Goal: Transaction & Acquisition: Purchase product/service

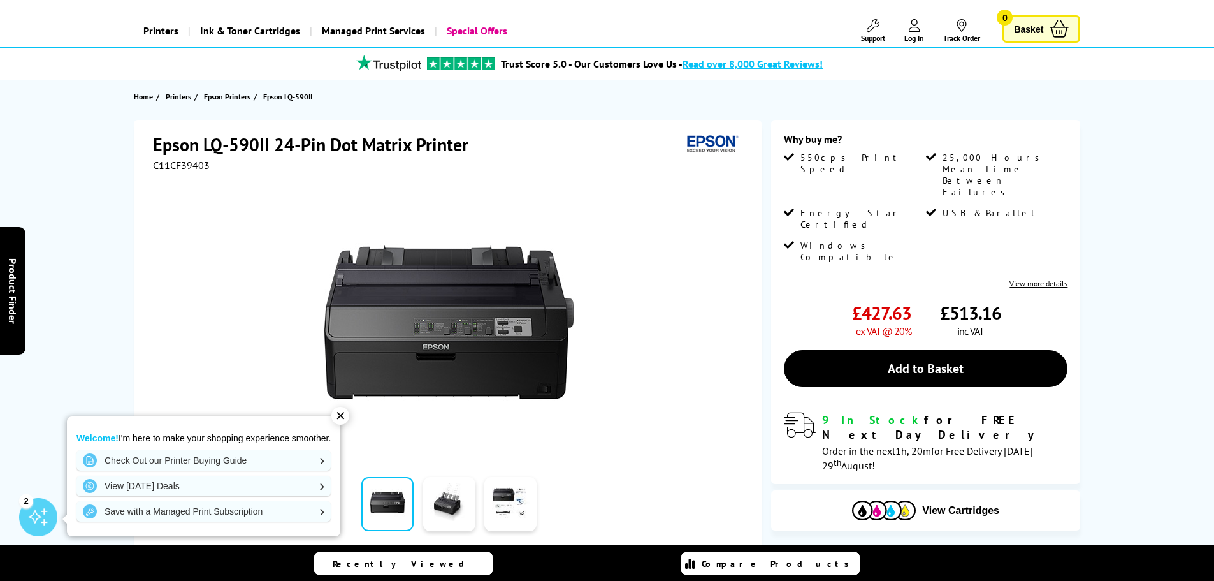
scroll to position [64, 0]
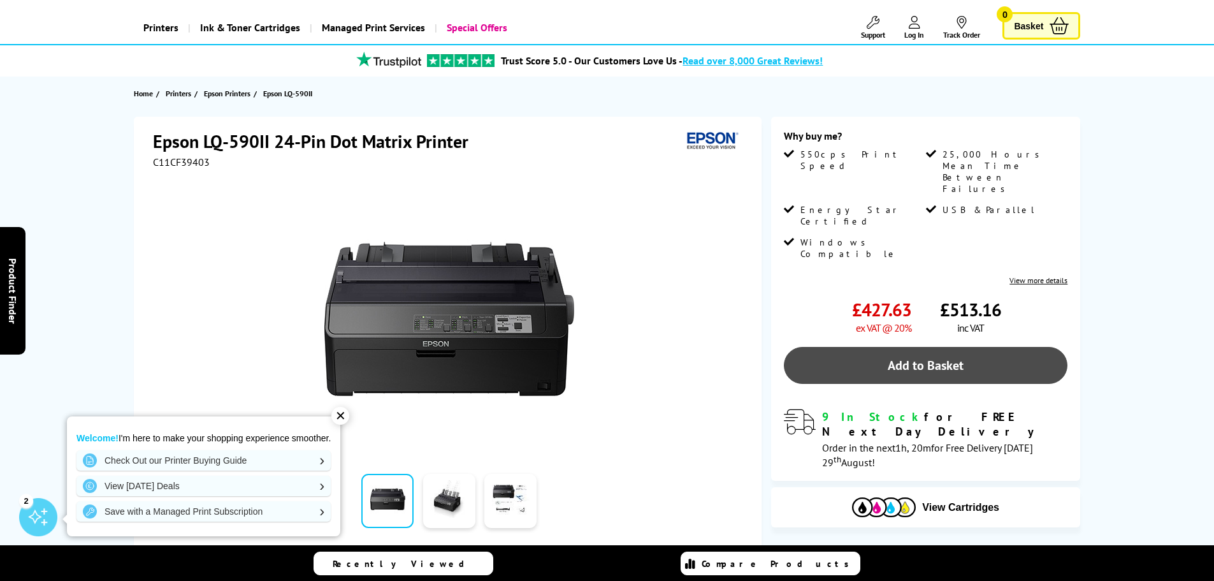
click at [861, 347] on link "Add to Basket" at bounding box center [926, 365] width 284 height 37
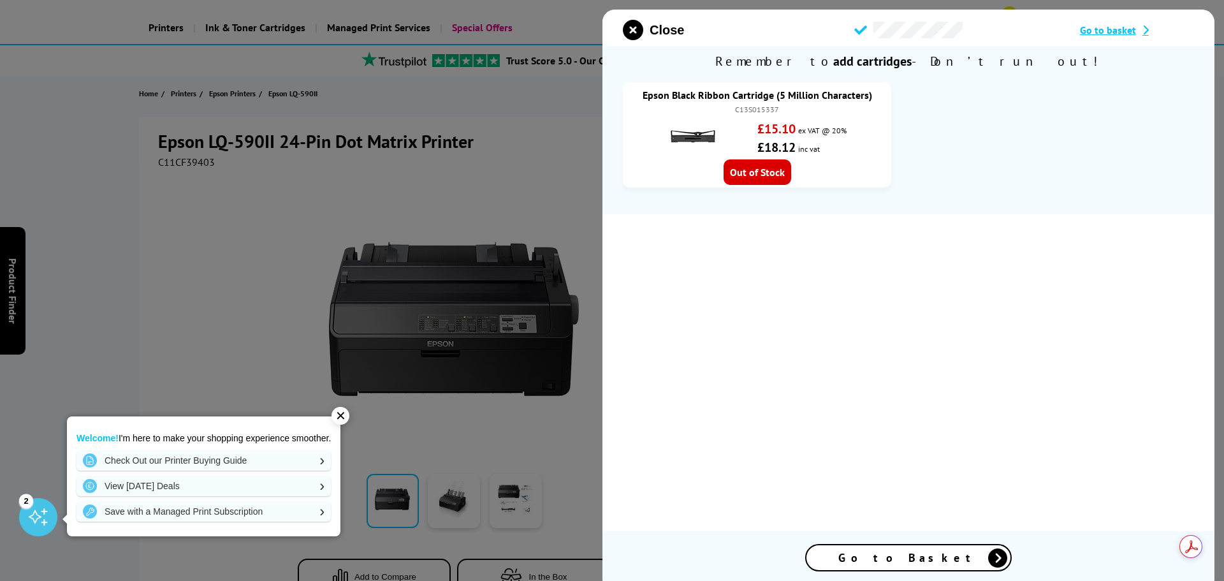
click at [109, 225] on div at bounding box center [612, 290] width 1224 height 581
click at [993, 5] on div at bounding box center [612, 290] width 1224 height 581
click at [635, 34] on icon "close modal" at bounding box center [633, 30] width 20 height 20
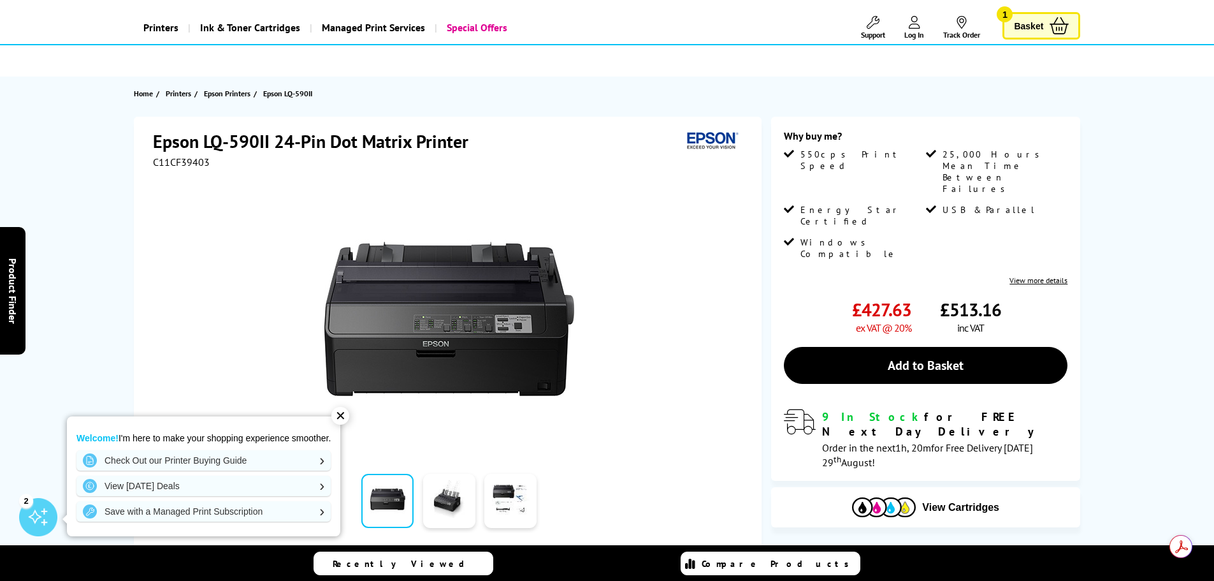
click at [908, 30] on span "Log In" at bounding box center [915, 35] width 20 height 10
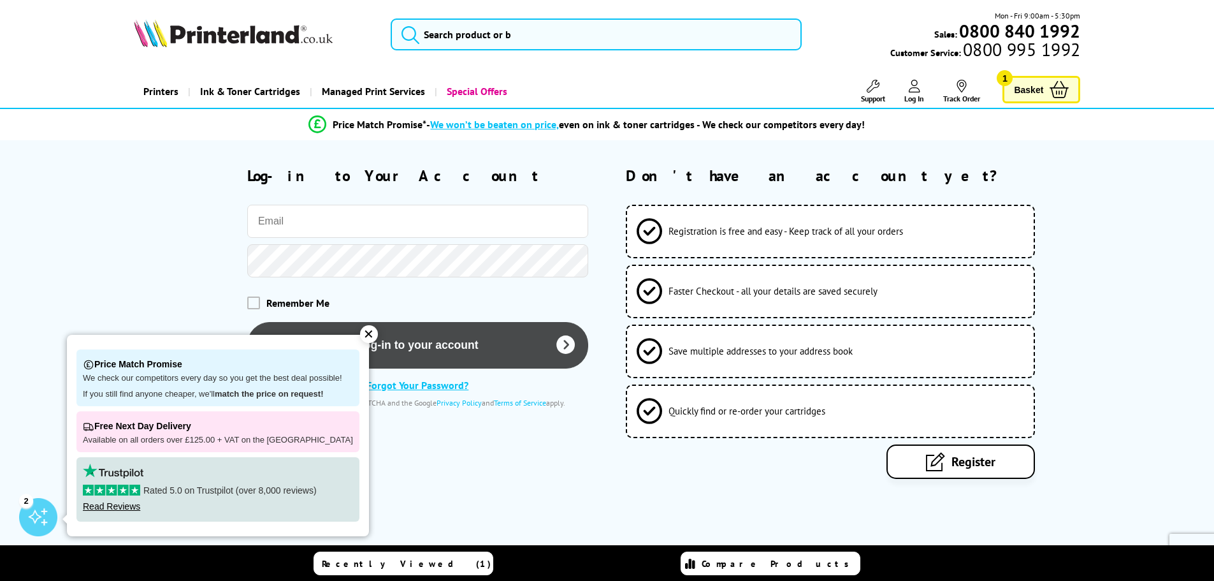
type input "stefan@astonandfincher.co.uk"
click at [432, 341] on button "Log-in to your account" at bounding box center [417, 345] width 341 height 47
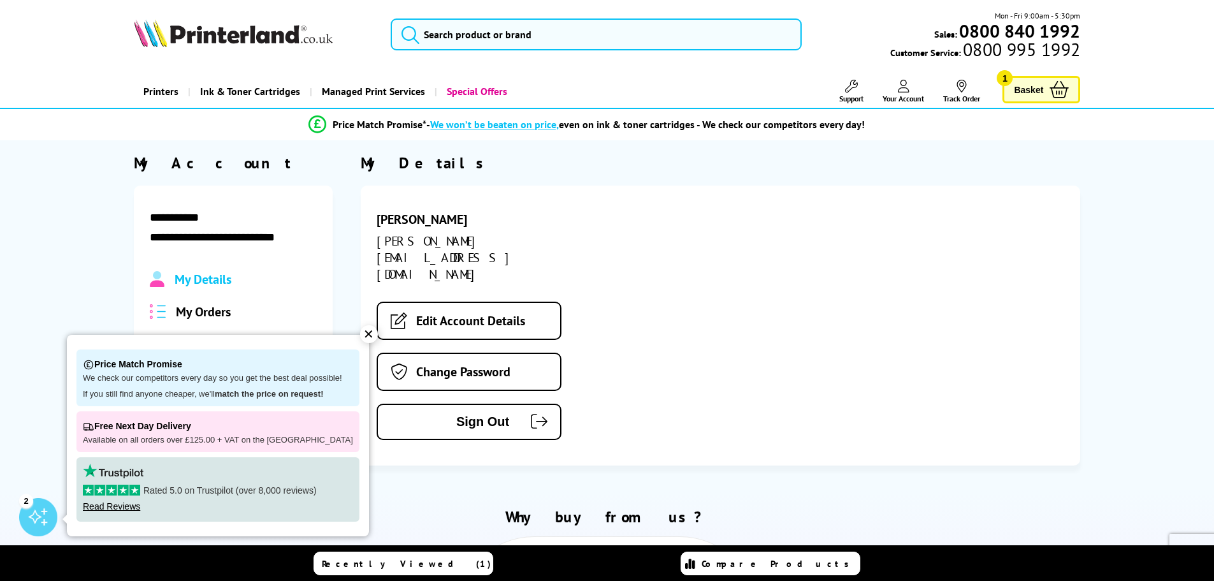
click at [798, 257] on div "Stefan Howard stefan@astonandfincher.co.uk Edit Account Details Change Password…" at bounding box center [721, 326] width 720 height 280
click at [360, 333] on div "✕" at bounding box center [369, 334] width 18 height 18
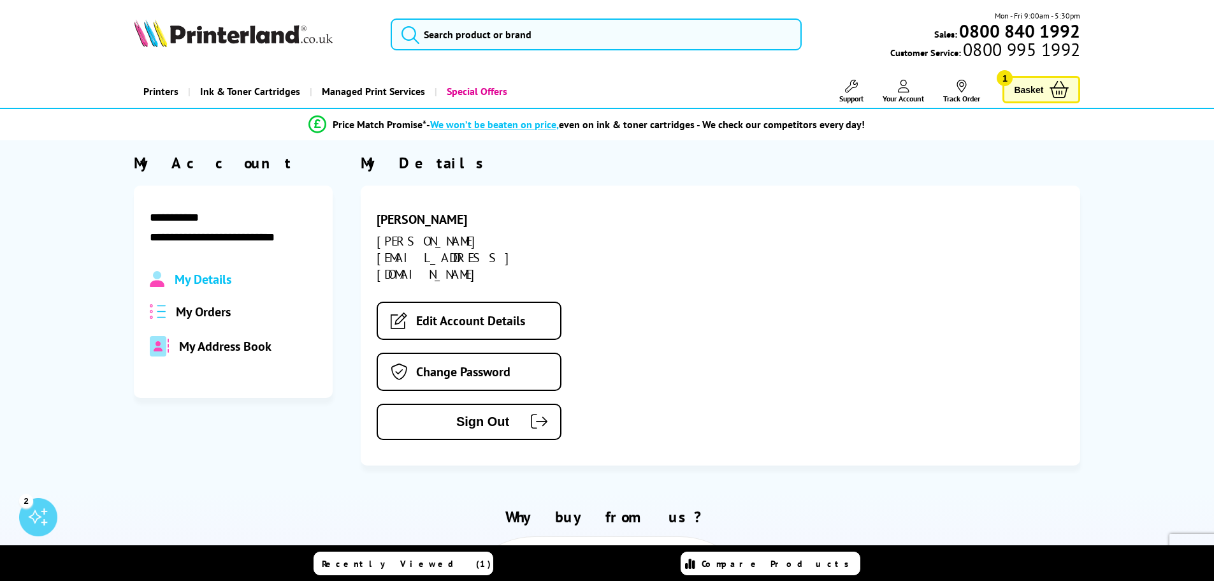
click at [784, 162] on div "My Details" at bounding box center [721, 163] width 720 height 20
click at [998, 295] on div "Stefan Howard stefan@astonandfincher.co.uk Edit Account Details Change Password…" at bounding box center [721, 326] width 720 height 280
click at [1021, 90] on span "Basket" at bounding box center [1028, 89] width 29 height 17
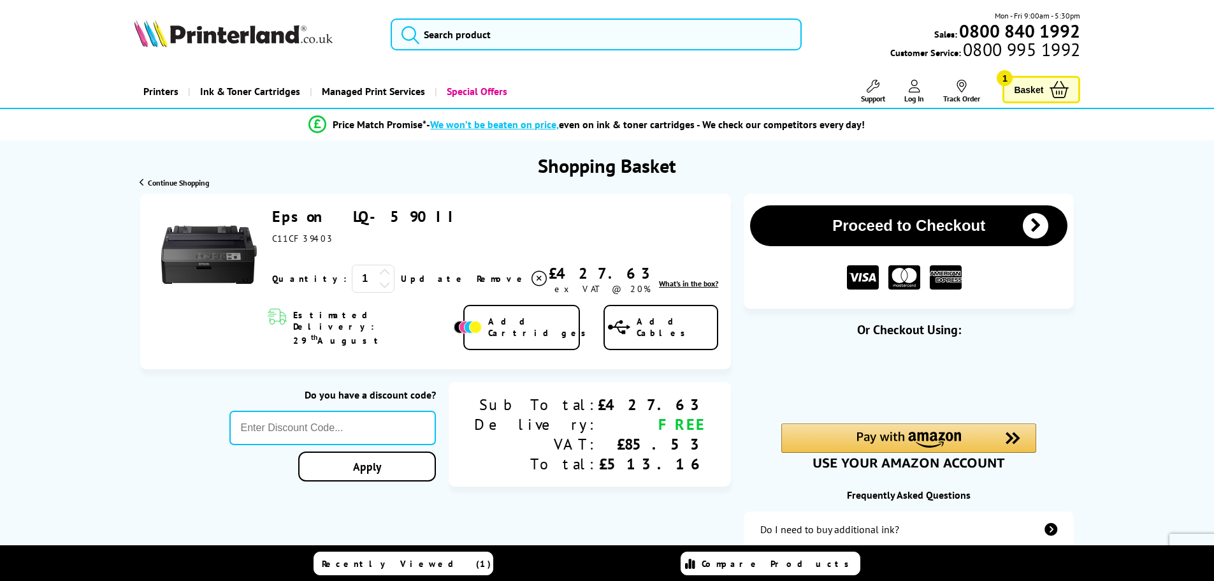
click at [949, 230] on button "Proceed to Checkout" at bounding box center [908, 225] width 317 height 41
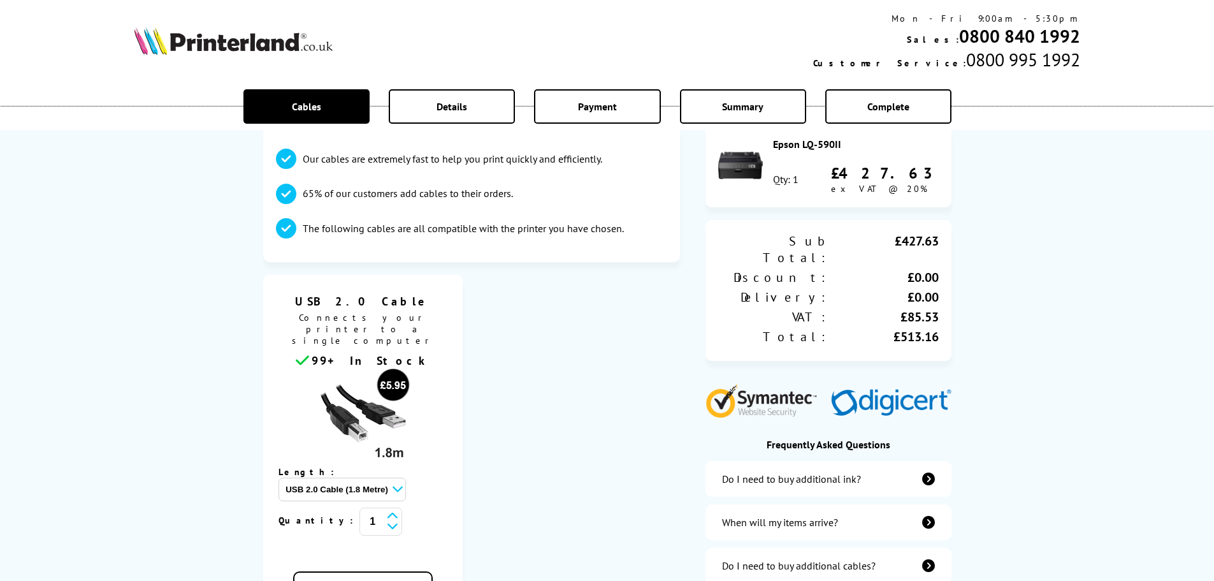
scroll to position [255, 0]
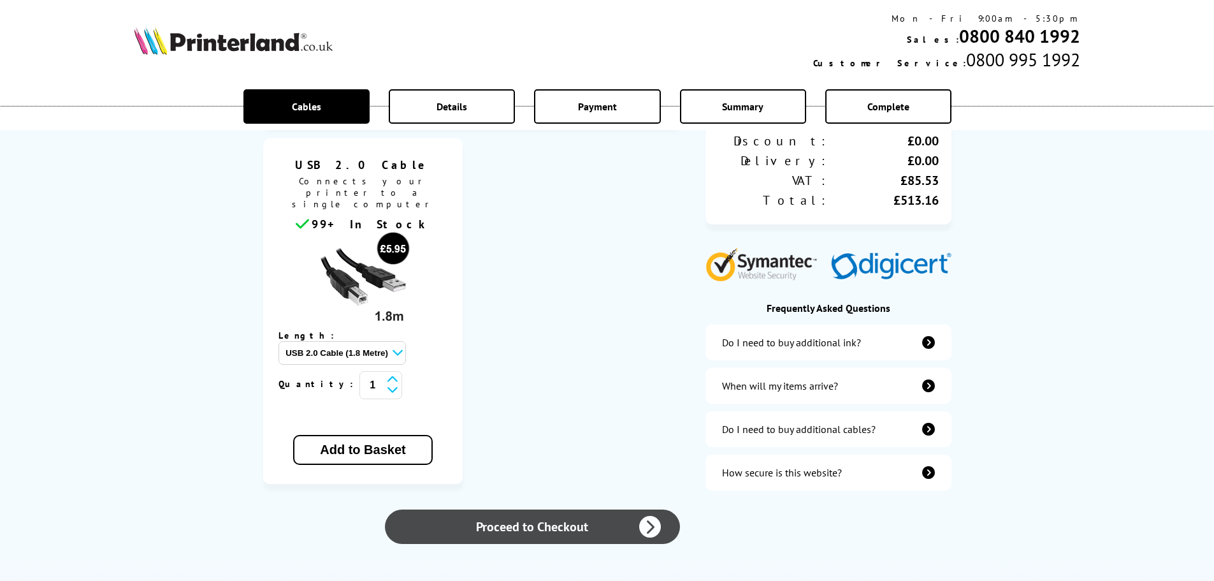
click at [551, 509] on link "Proceed to Checkout" at bounding box center [532, 526] width 295 height 34
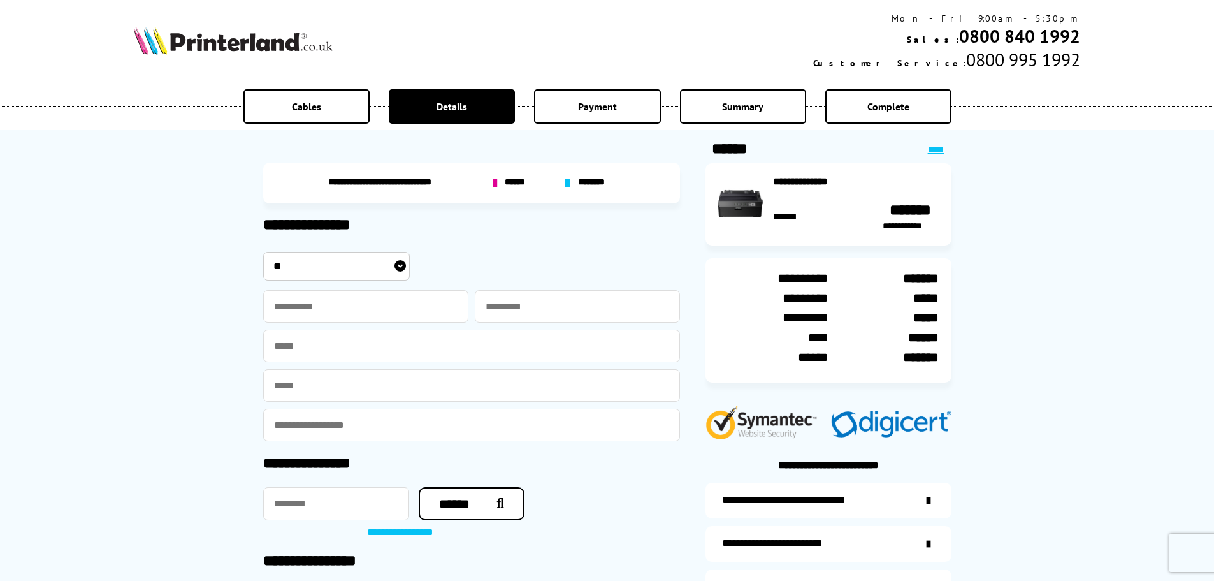
click at [229, 56] on picture at bounding box center [233, 51] width 199 height 13
click at [229, 54] on img at bounding box center [233, 41] width 199 height 28
click at [230, 48] on img at bounding box center [233, 41] width 199 height 28
click at [232, 40] on img at bounding box center [233, 41] width 199 height 28
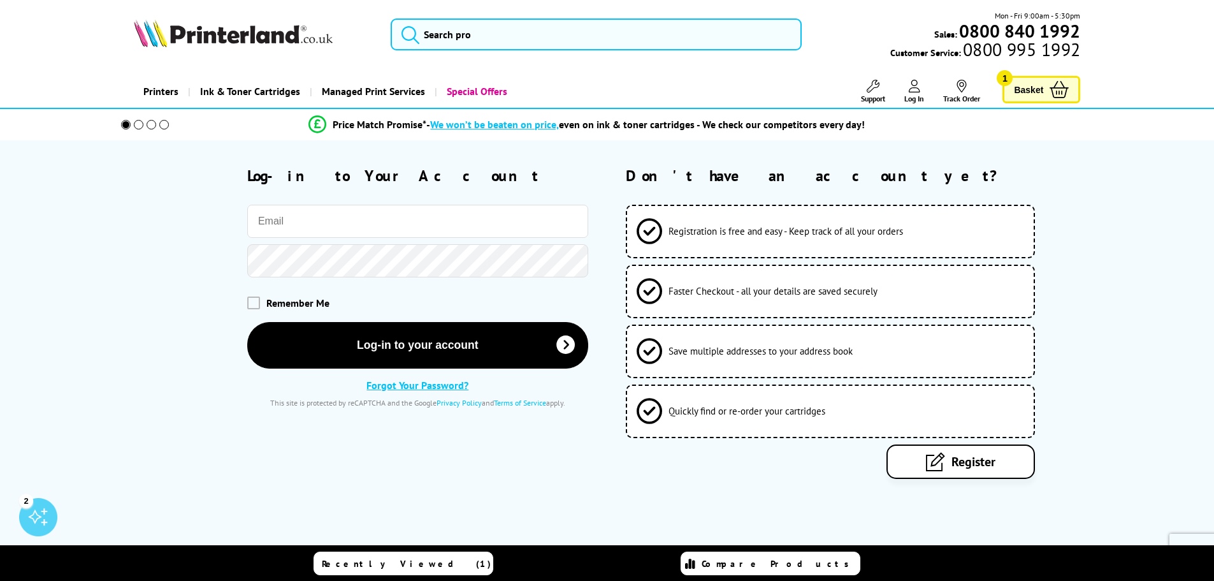
type input "[PERSON_NAME][EMAIL_ADDRESS][DOMAIN_NAME]"
click at [926, 93] on ul "Support Technical Support Customer Support Track Order Sign In Your Account" at bounding box center [908, 92] width 164 height 24
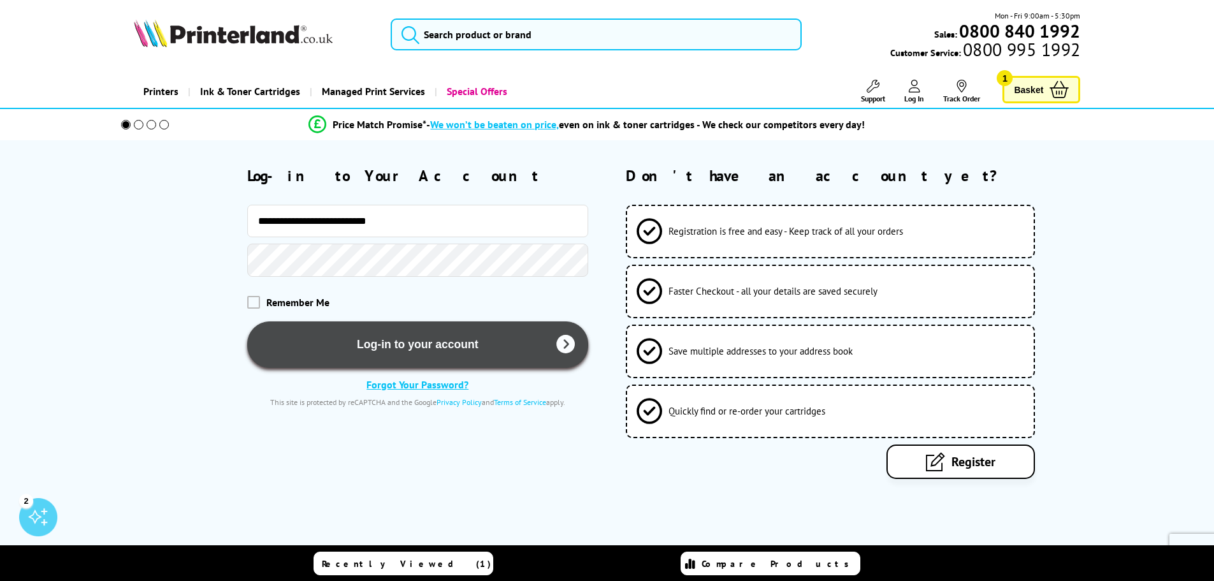
click at [409, 340] on button "Log-in to your account" at bounding box center [417, 344] width 341 height 47
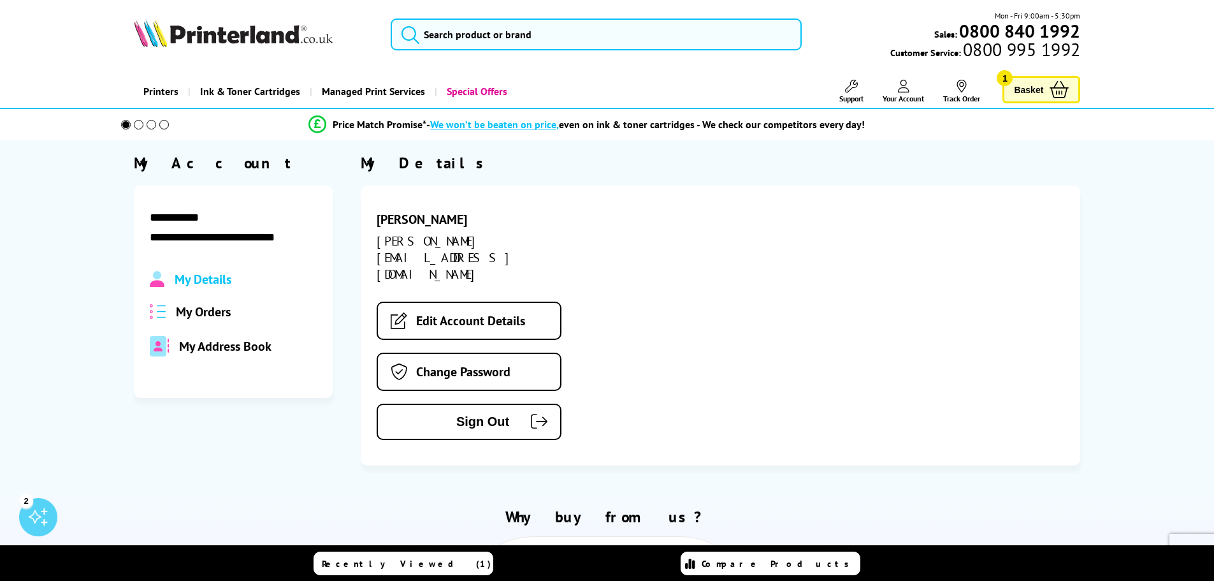
click at [1038, 86] on span "Basket" at bounding box center [1028, 89] width 29 height 17
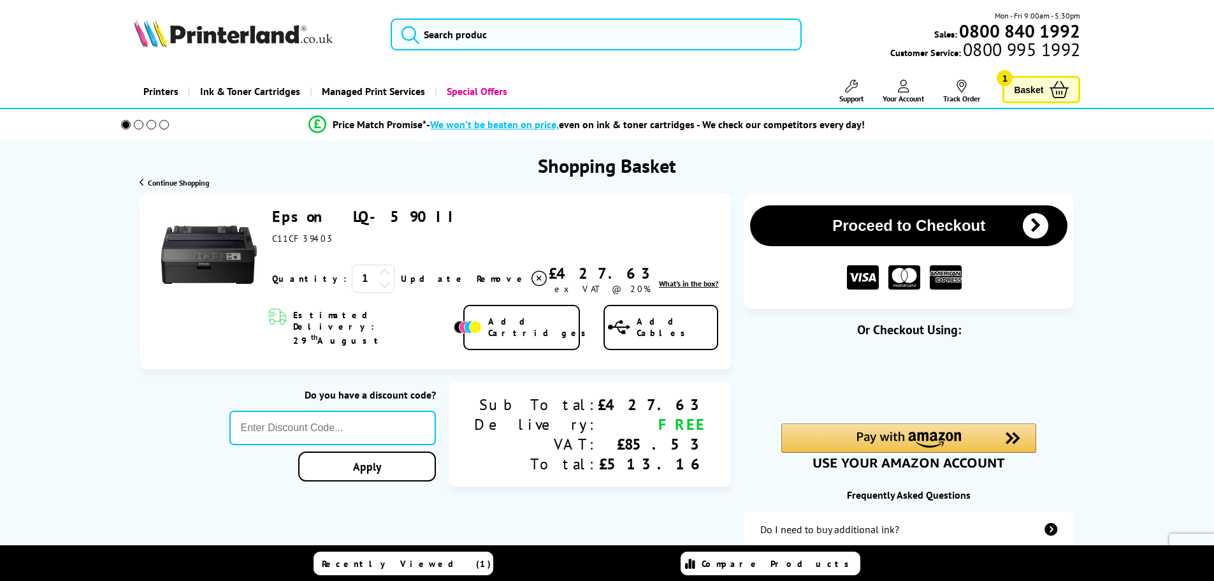
click at [906, 223] on button "Proceed to Checkout" at bounding box center [908, 225] width 317 height 41
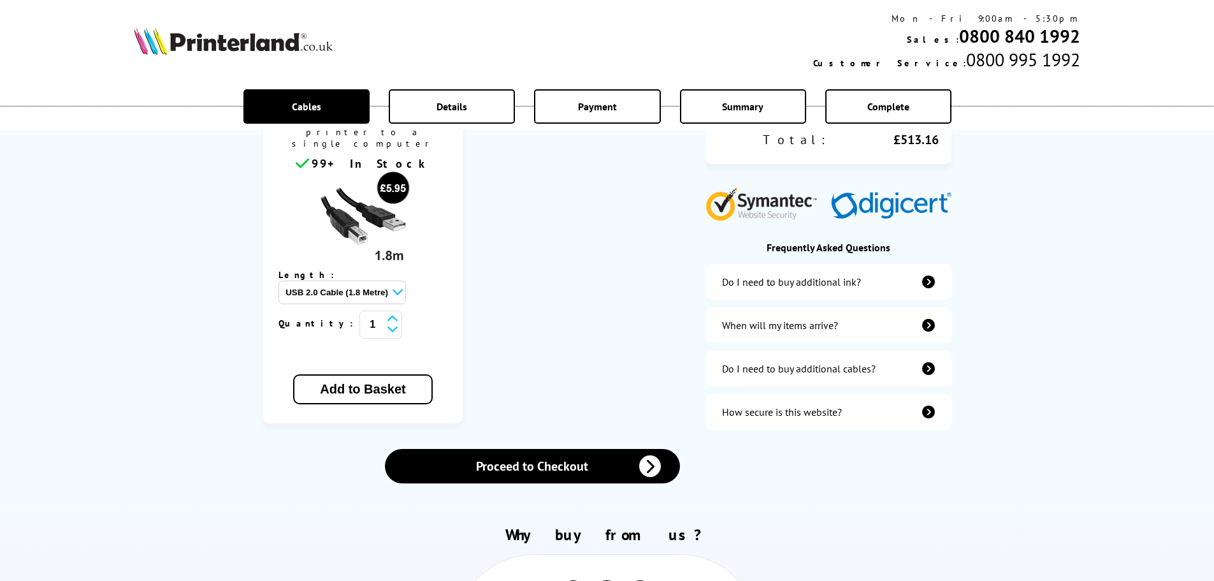
scroll to position [383, 0]
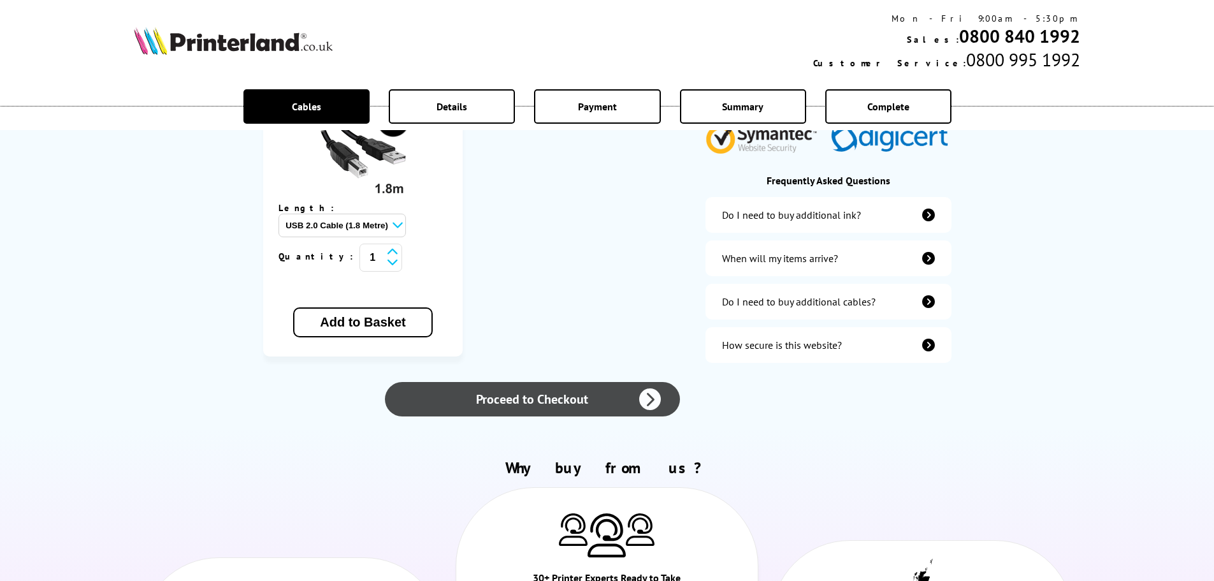
click at [535, 382] on link "Proceed to Checkout" at bounding box center [532, 399] width 295 height 34
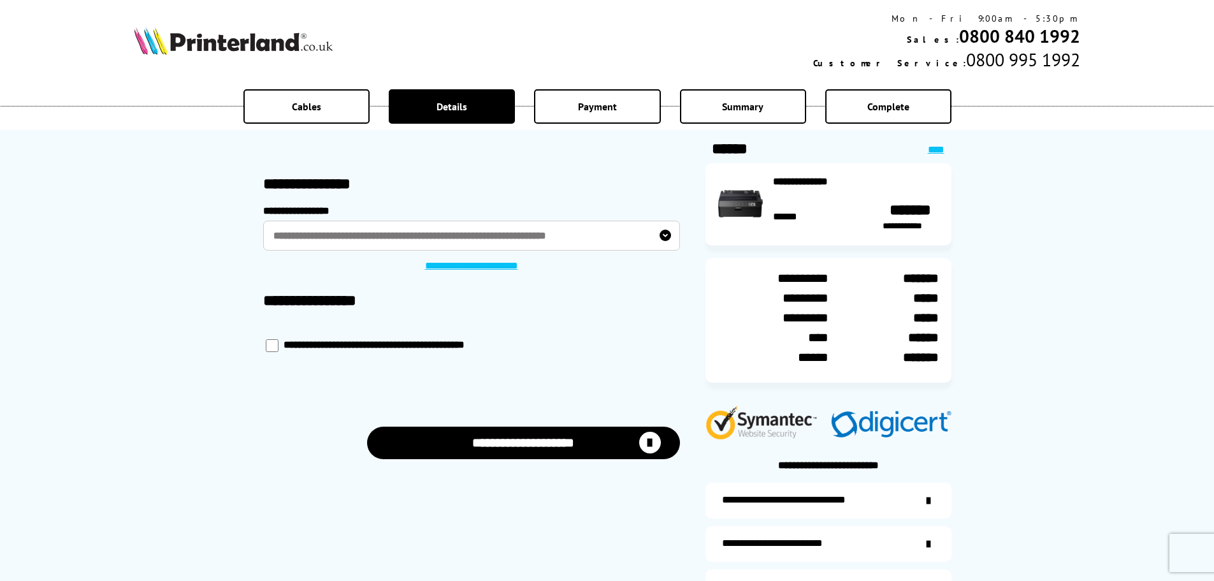
click at [529, 442] on button "**********" at bounding box center [523, 442] width 313 height 33
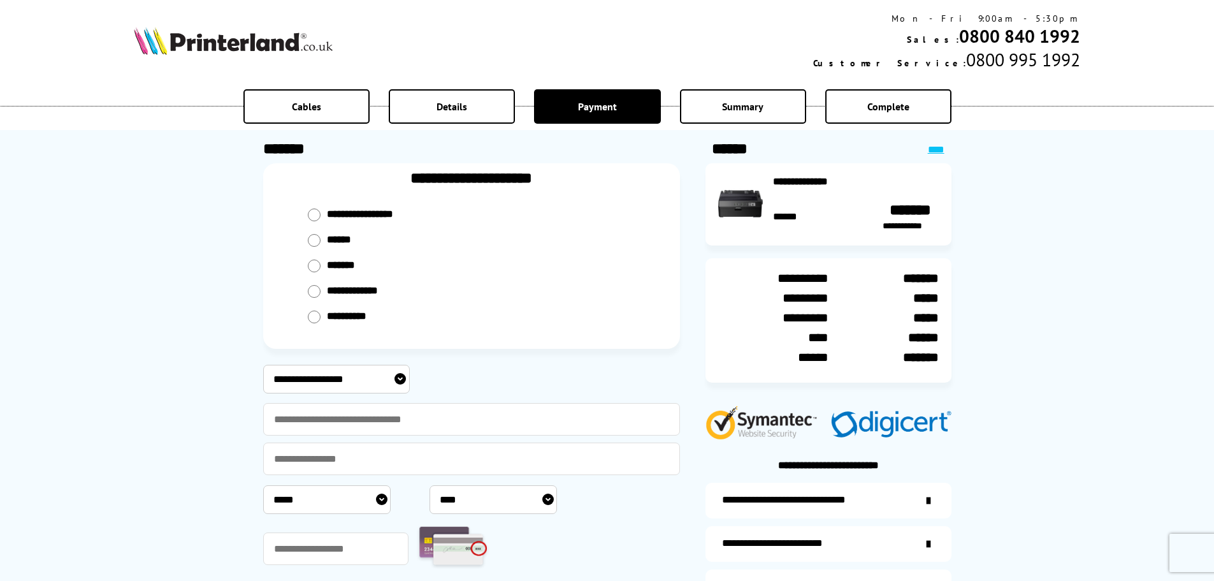
click at [321, 274] on div "*******" at bounding box center [471, 266] width 353 height 26
click at [318, 221] on input "radio" at bounding box center [314, 214] width 13 height 13
radio input "****"
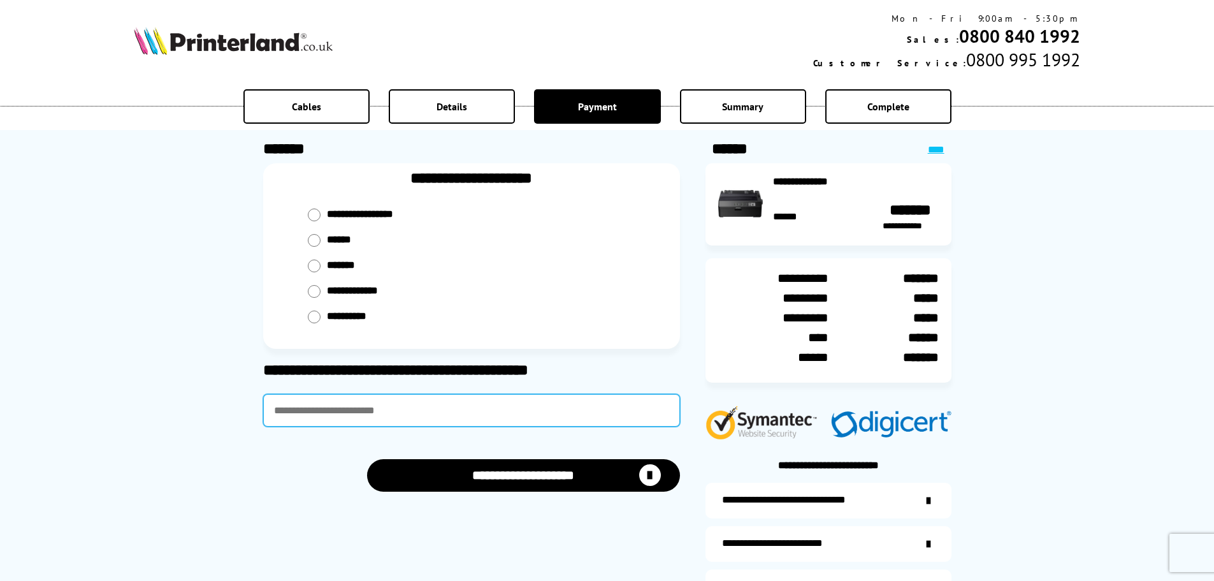
click at [362, 409] on input "text" at bounding box center [471, 410] width 417 height 33
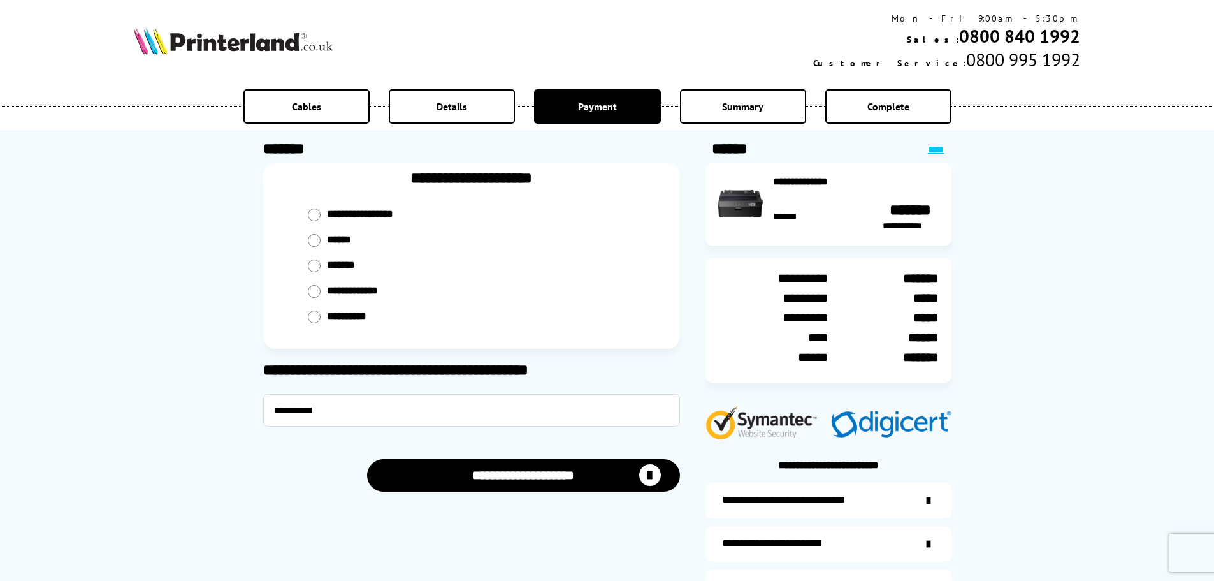
click at [147, 372] on div "**********" at bounding box center [607, 334] width 1214 height 669
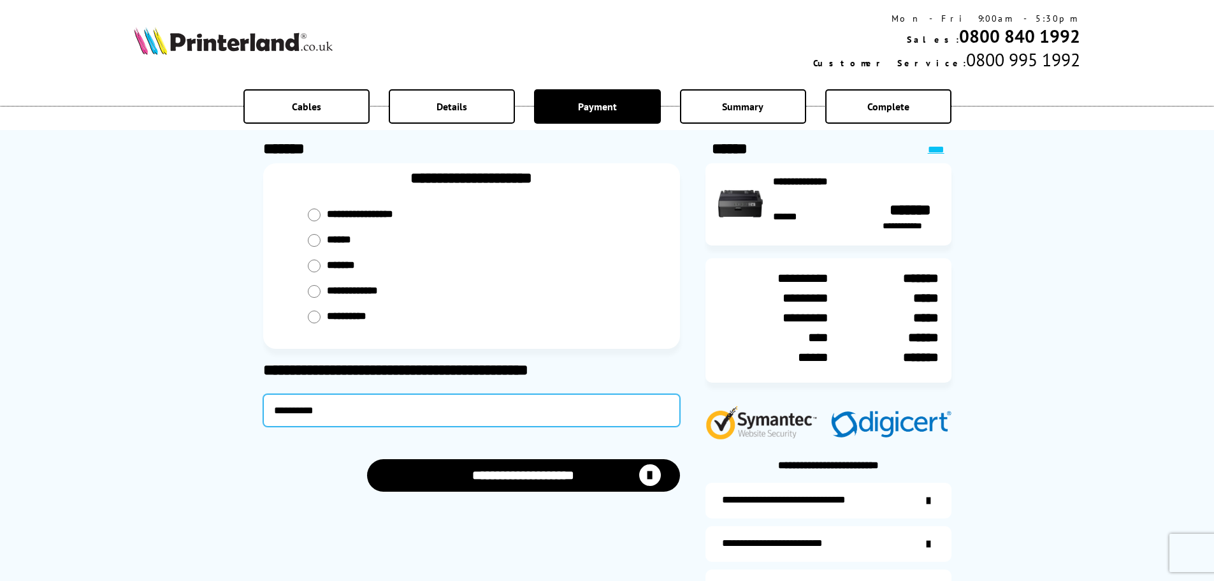
click at [331, 409] on input "**********" at bounding box center [471, 410] width 417 height 33
type input "**********"
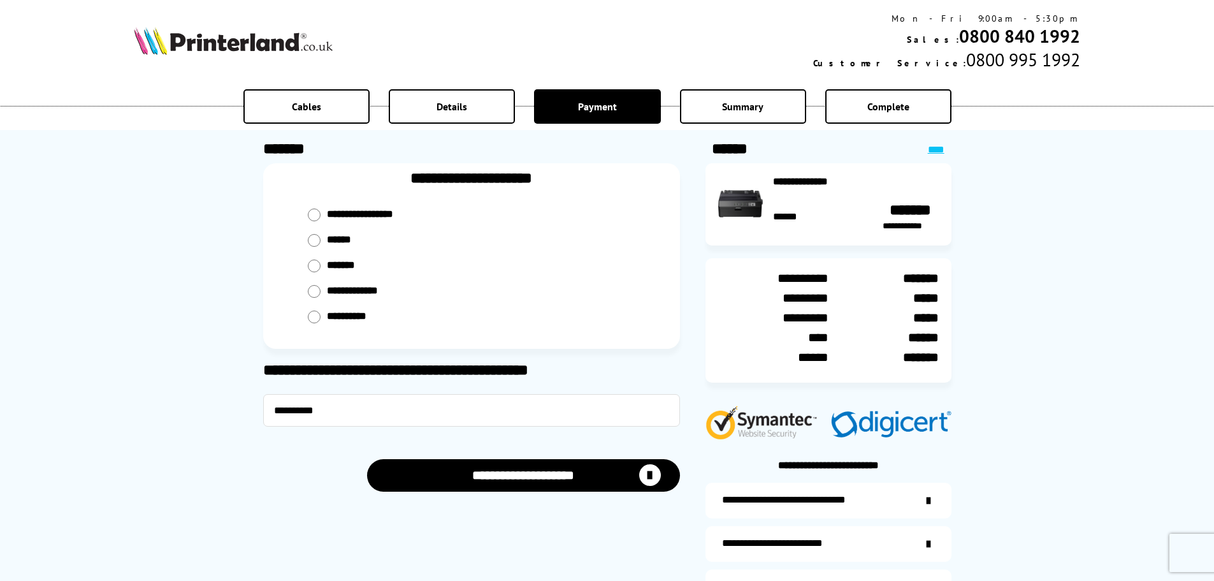
click at [497, 476] on button "**********" at bounding box center [523, 475] width 313 height 33
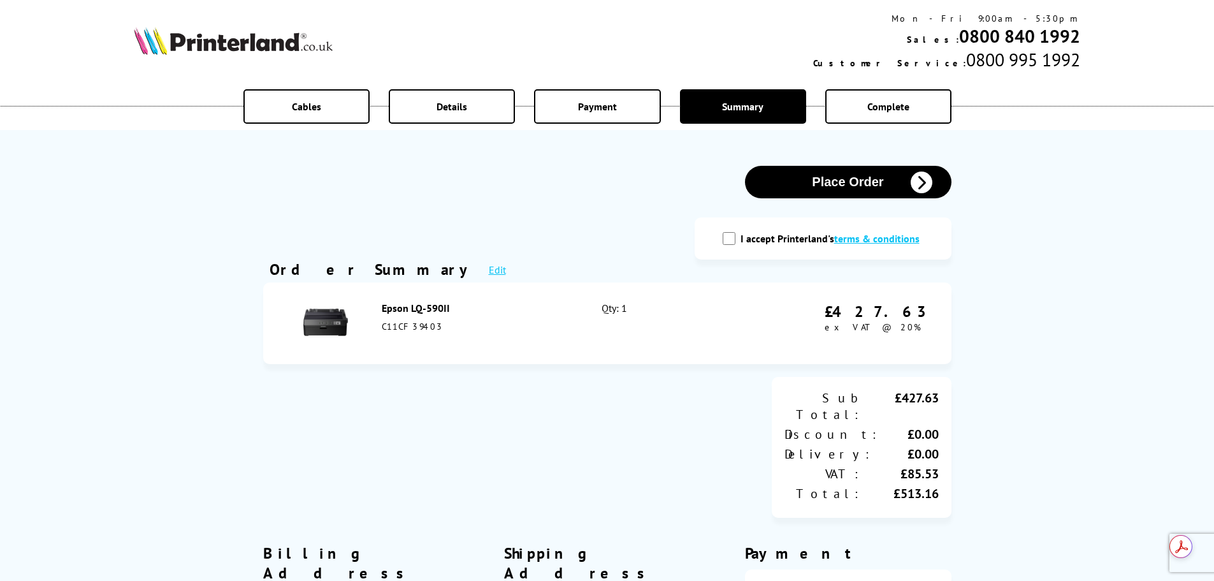
click at [724, 243] on div "I accept Printerland's terms & conditions" at bounding box center [823, 238] width 206 height 17
click at [731, 237] on input "I accept Printerland's terms & conditions" at bounding box center [729, 238] width 13 height 13
checkbox input "true"
click at [829, 180] on button "Place Order" at bounding box center [848, 182] width 207 height 33
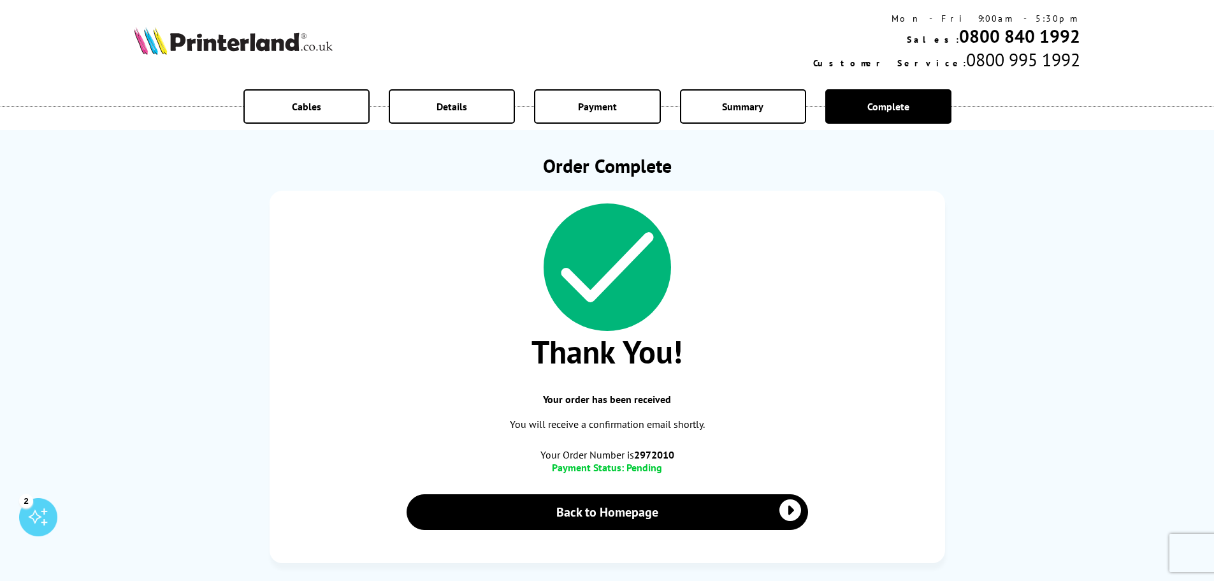
click at [1086, 330] on div "Cables Details Payment Summary Complete Order Complete Thank You! Your order ha…" at bounding box center [607, 294] width 1214 height 588
